Goal: Entertainment & Leisure: Consume media (video, audio)

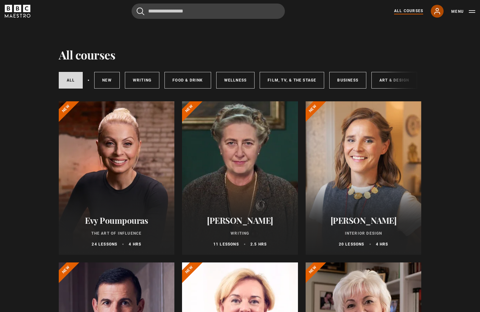
click at [435, 12] on icon at bounding box center [437, 11] width 8 height 8
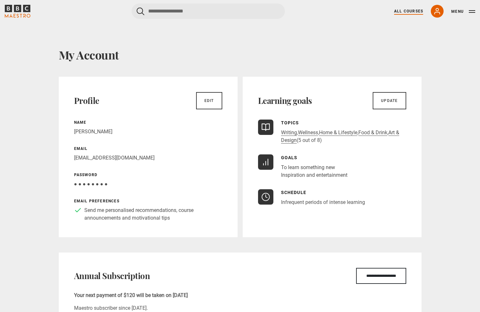
click at [409, 11] on link "All Courses" at bounding box center [408, 11] width 29 height 6
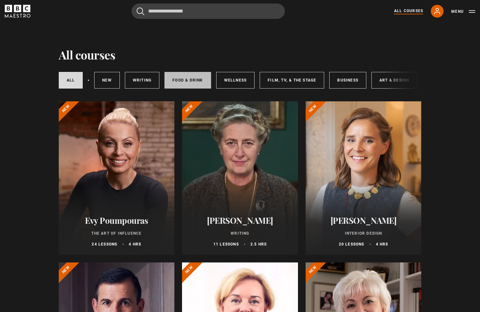
click at [207, 73] on link "Food & Drink" at bounding box center [187, 80] width 46 height 17
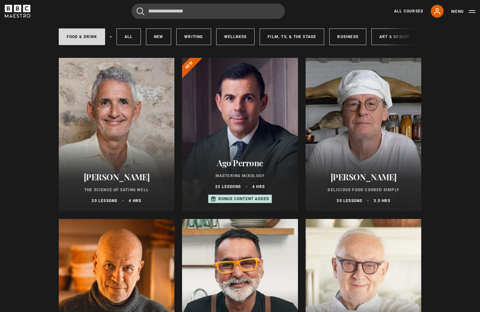
scroll to position [45, 0]
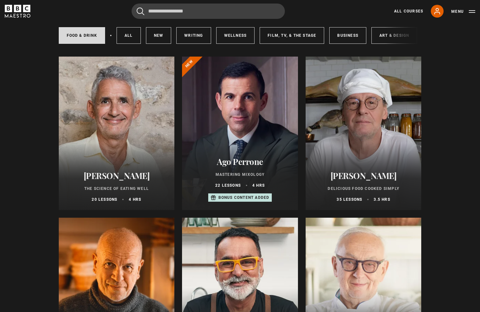
click at [354, 111] on div at bounding box center [364, 133] width 116 height 153
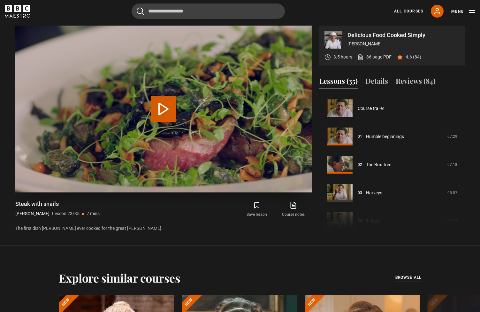
scroll to position [618, 0]
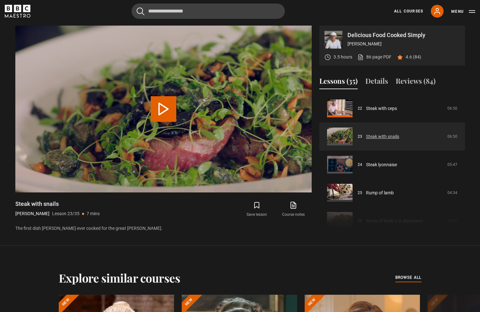
click at [384, 140] on link "Steak with snails" at bounding box center [382, 136] width 33 height 7
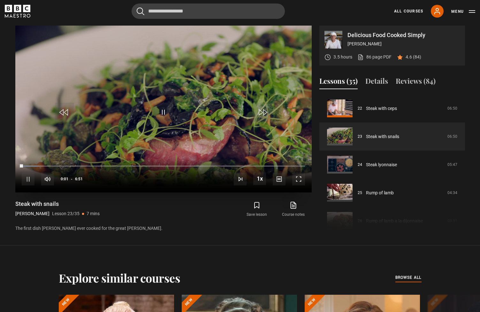
click at [296, 177] on span "Video Player" at bounding box center [298, 178] width 13 height 13
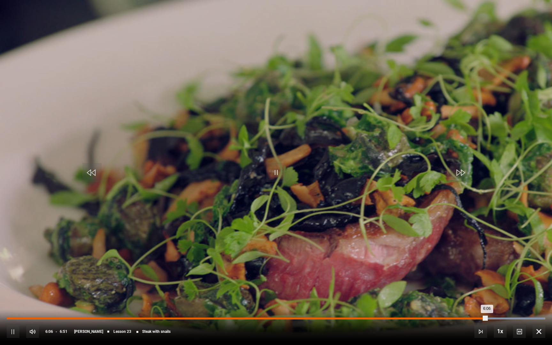
click at [66, 311] on div "0:45" at bounding box center [66, 318] width 1 height 2
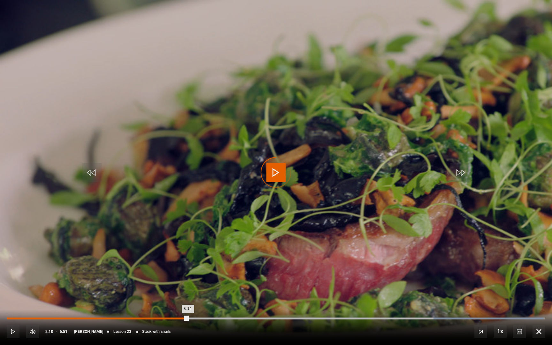
click at [188, 311] on div "Loaded : 99.65% 2:18 6:14" at bounding box center [276, 318] width 539 height 2
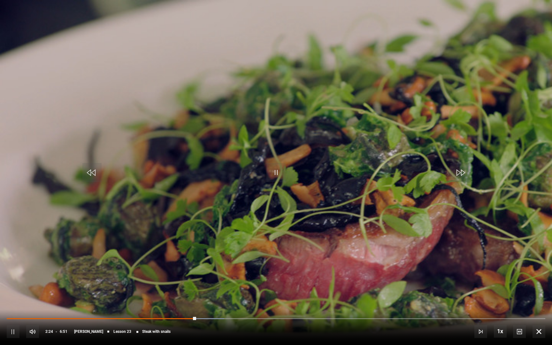
click at [156, 311] on div "10s Skip Back 10 seconds Pause 10s Skip Forward 10 seconds Loaded : 40.37% 1:53…" at bounding box center [276, 327] width 552 height 35
click at [158, 311] on div "10s Skip Back 10 seconds Pause 10s Skip Forward 10 seconds Loaded : 40.37% 1:53…" at bounding box center [276, 327] width 552 height 35
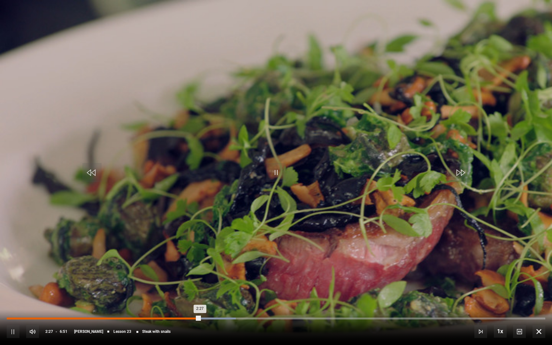
click at [159, 311] on div "Loaded : 42.52% 1:56 2:27" at bounding box center [276, 318] width 539 height 2
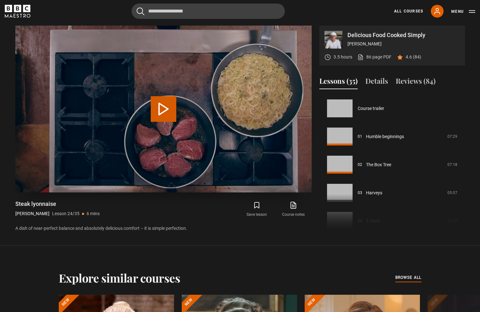
scroll to position [646, 0]
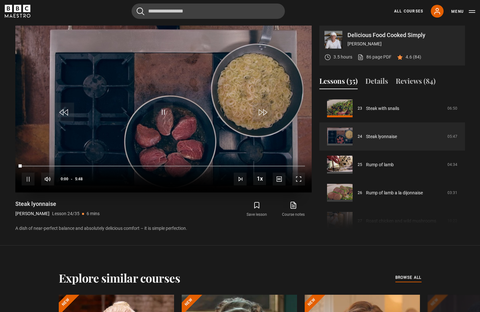
click at [156, 99] on video-js "Video Player is loading. Play Lesson Steak lyonnaise 10s Skip Back 10 seconds P…" at bounding box center [163, 109] width 296 height 167
click at [297, 174] on span "Video Player" at bounding box center [298, 178] width 13 height 13
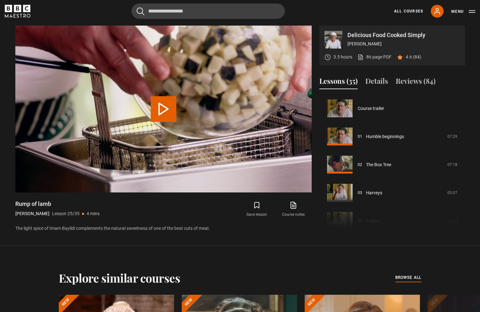
scroll to position [675, 0]
